Goal: Task Accomplishment & Management: Manage account settings

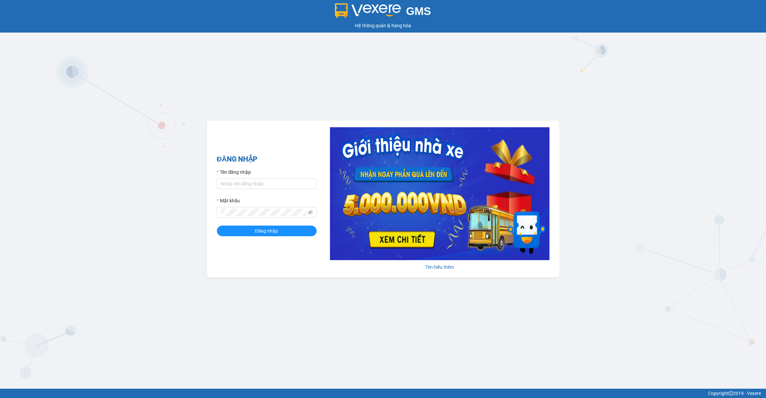
click at [264, 178] on input "Tên đăng nhập" at bounding box center [267, 183] width 100 height 11
type input "lananh.anhkhangdn"
click at [308, 214] on icon "eye-invisible" at bounding box center [309, 212] width 5 height 4
click at [217, 226] on button "Đăng nhập" at bounding box center [267, 231] width 100 height 11
